Goal: Transaction & Acquisition: Purchase product/service

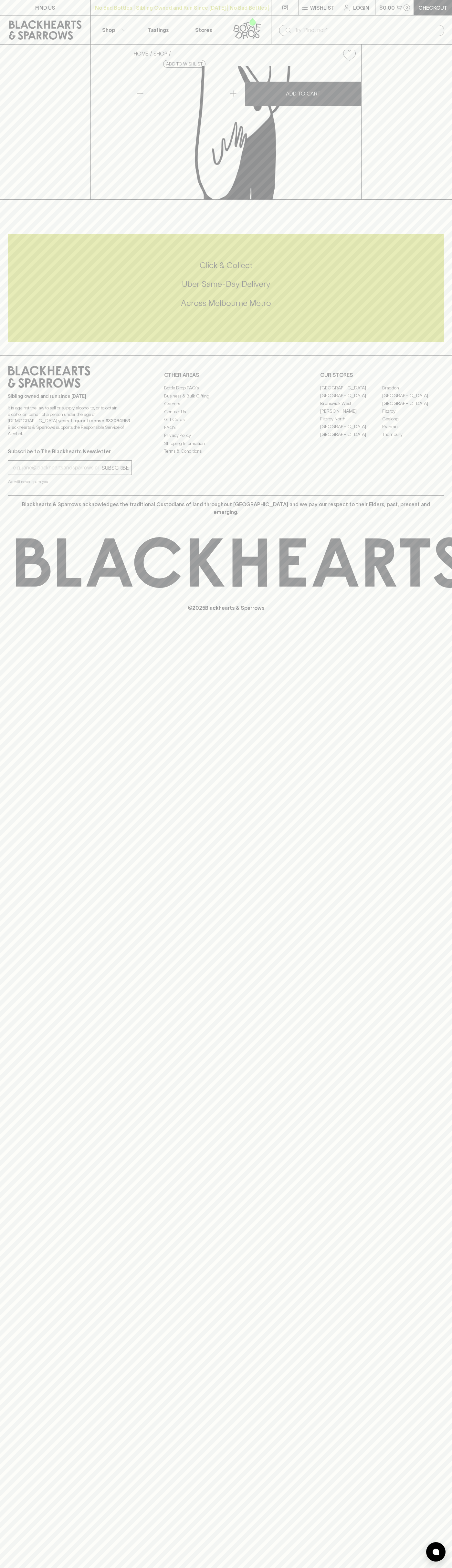
click at [194, 13] on div "| No Bad Bottles | Sibling Owned and Run Since [DATE] | No Bad Bottles | Siblin…" at bounding box center [180, 7] width 181 height 15
click at [451, 817] on div "FIND US | No Bad Bottles | Sibling Owned and Run Since 2006 | No Bad Bottles | …" at bounding box center [226, 784] width 452 height 1568
click at [217, 1567] on html "FIND US | No Bad Bottles | Sibling Owned and Run Since 2006 | No Bad Bottles | …" at bounding box center [226, 784] width 452 height 1568
click at [30, 1471] on div "FIND US | No Bad Bottles | Sibling Owned and Run Since 2006 | No Bad Bottles | …" at bounding box center [226, 784] width 452 height 1568
